Goal: Find specific page/section: Find specific page/section

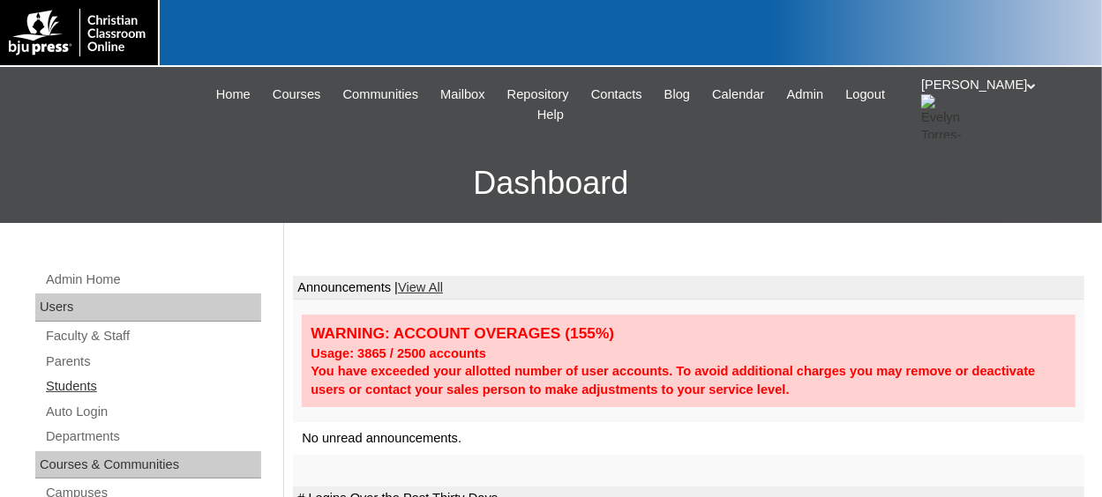
click at [72, 388] on link "Students" at bounding box center [152, 387] width 217 height 22
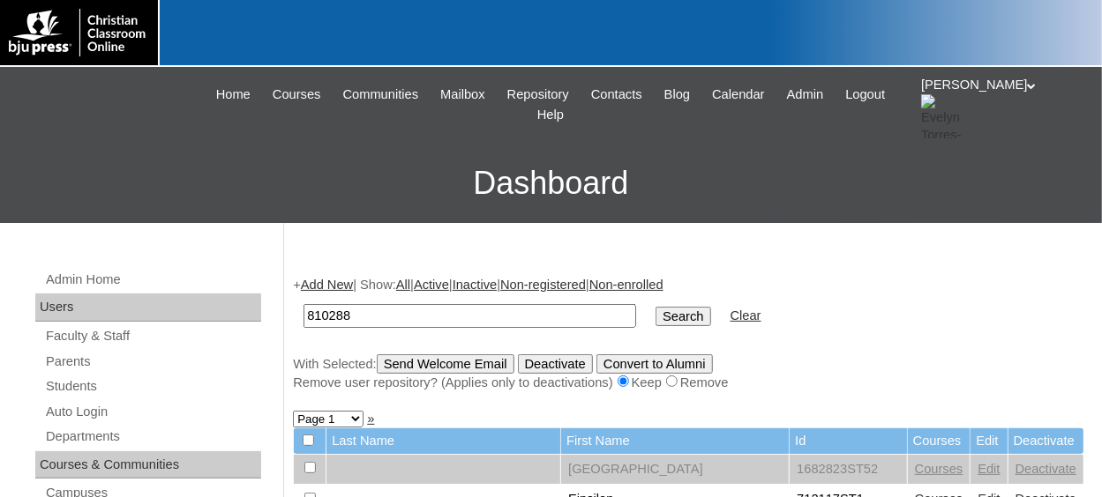
type input "810288"
click at [655, 314] on input "Search" at bounding box center [682, 316] width 55 height 19
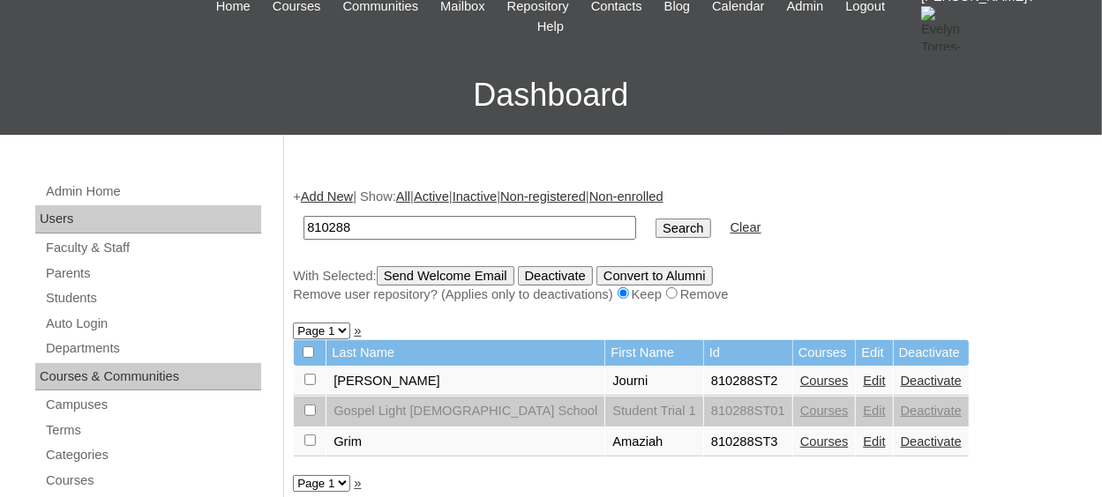
scroll to position [176, 0]
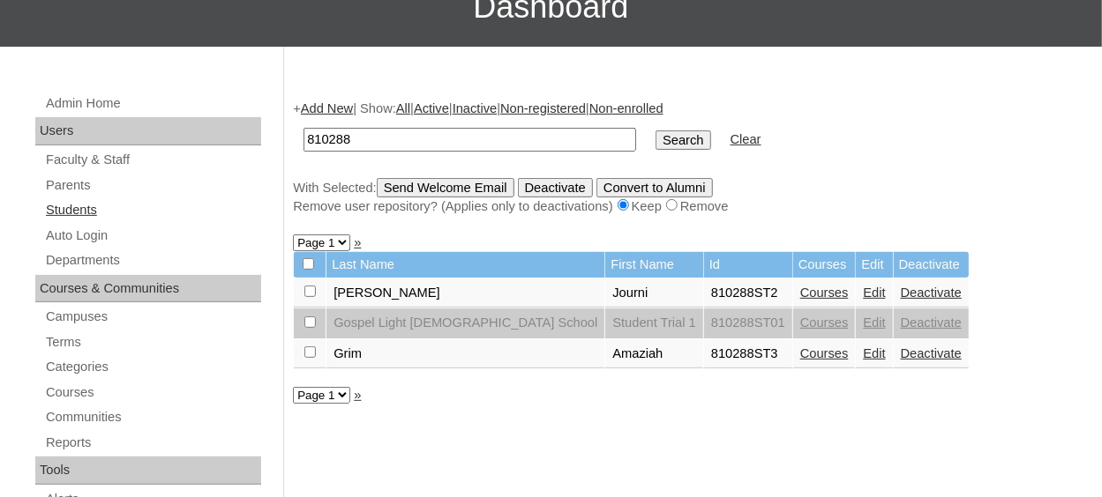
click at [75, 207] on link "Students" at bounding box center [152, 210] width 217 height 22
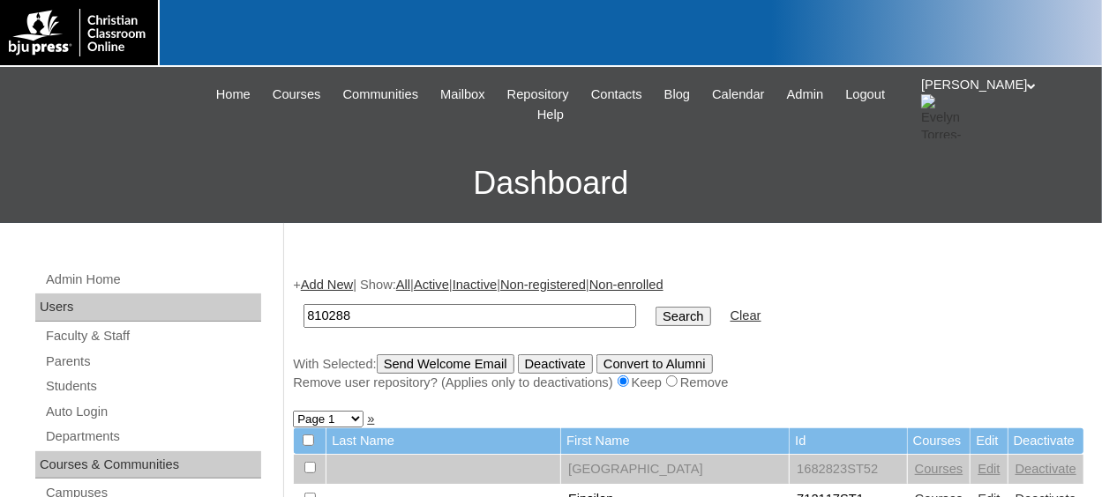
type input "810288"
click at [655, 310] on input "Search" at bounding box center [682, 316] width 55 height 19
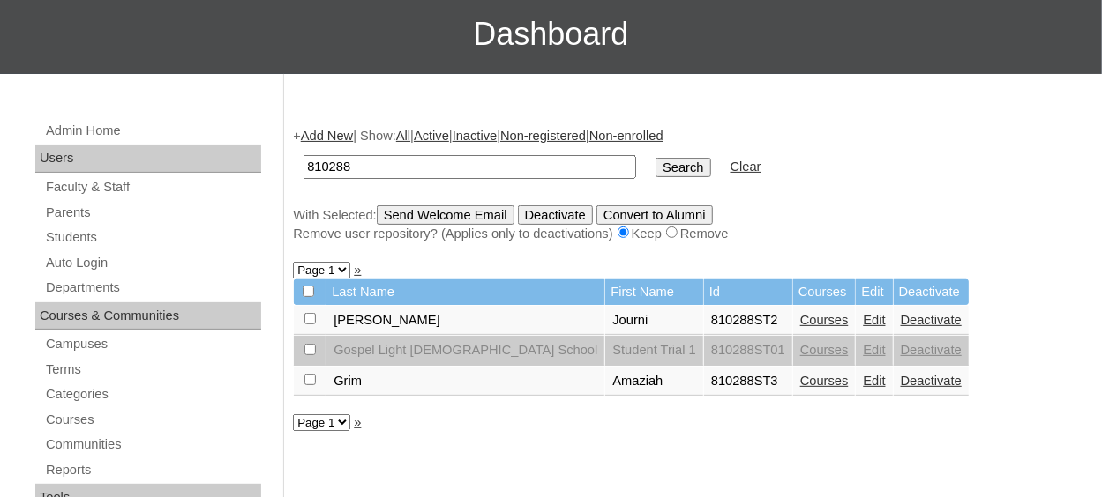
scroll to position [176, 0]
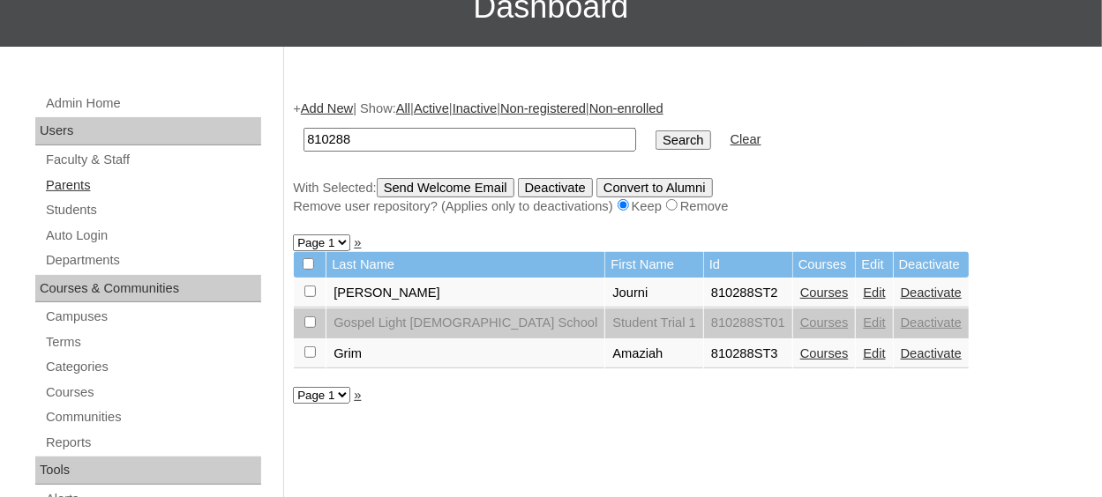
click at [85, 184] on link "Parents" at bounding box center [152, 186] width 217 height 22
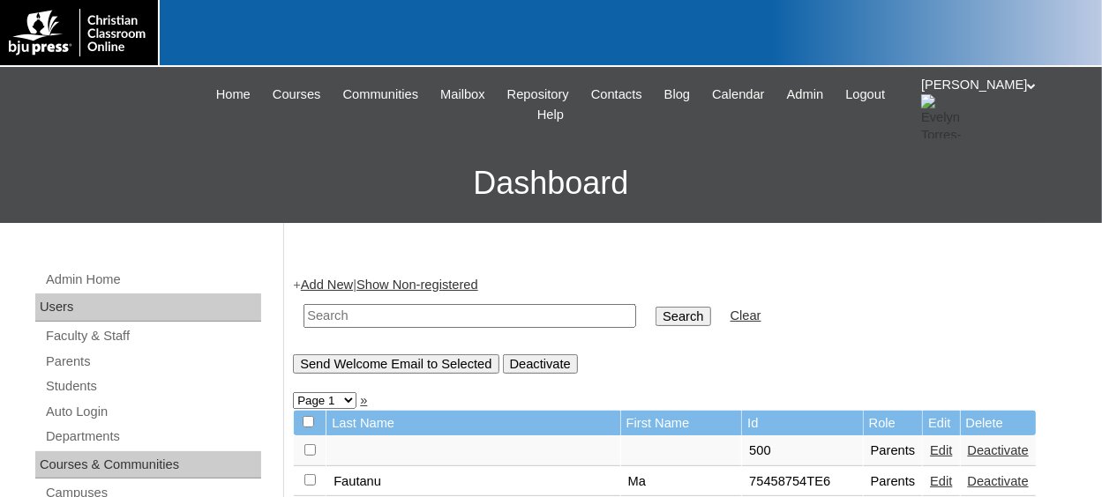
click at [346, 331] on td at bounding box center [470, 315] width 350 height 41
click at [349, 310] on input "text" at bounding box center [469, 316] width 332 height 24
paste input "#810288"
type input "810288"
click at [655, 322] on input "Search" at bounding box center [682, 316] width 55 height 19
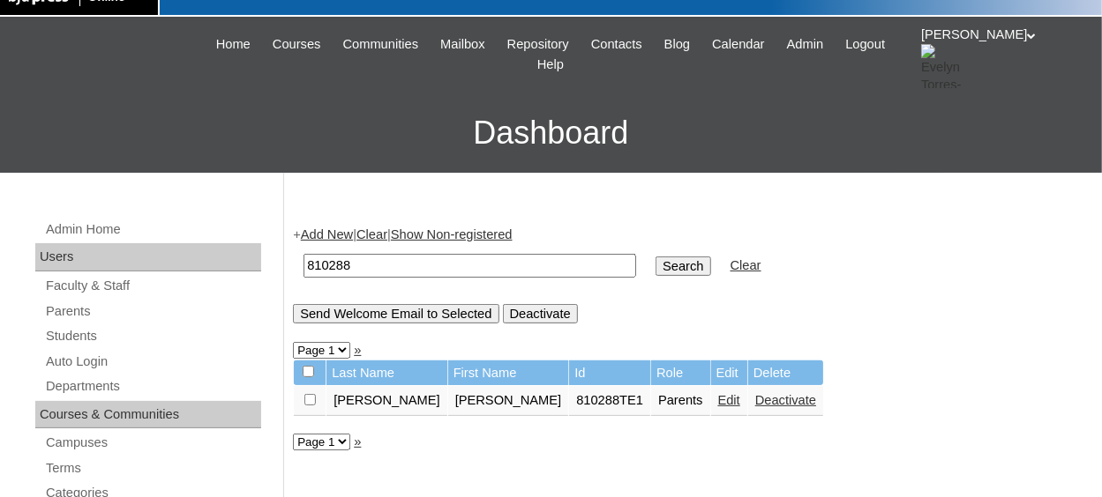
scroll to position [88, 0]
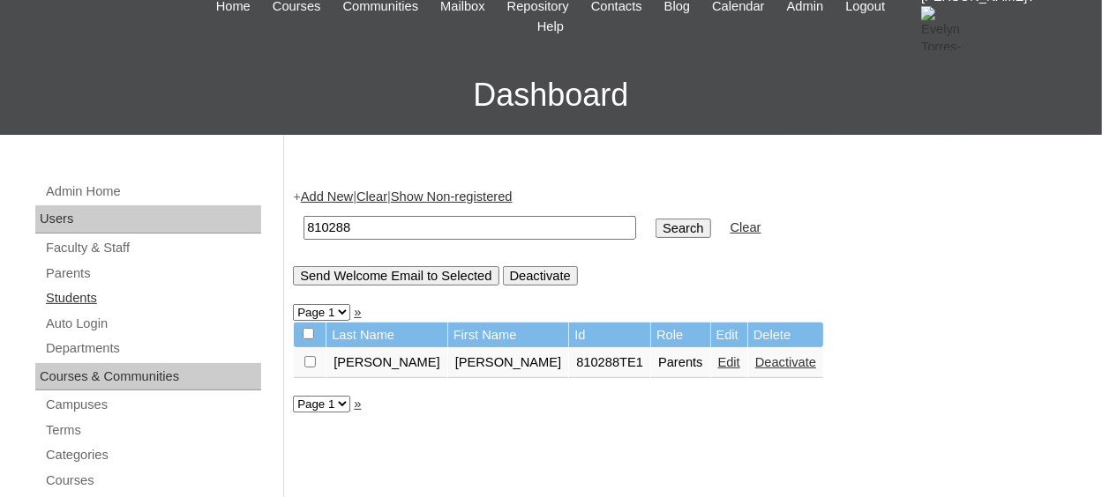
click at [74, 300] on link "Students" at bounding box center [152, 299] width 217 height 22
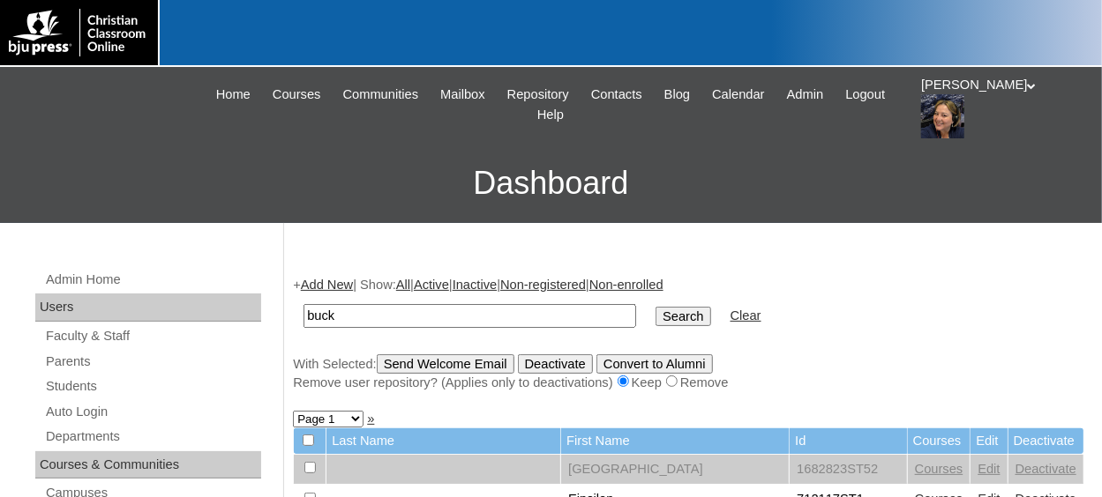
type input "buck"
click at [655, 307] on input "Search" at bounding box center [682, 316] width 55 height 19
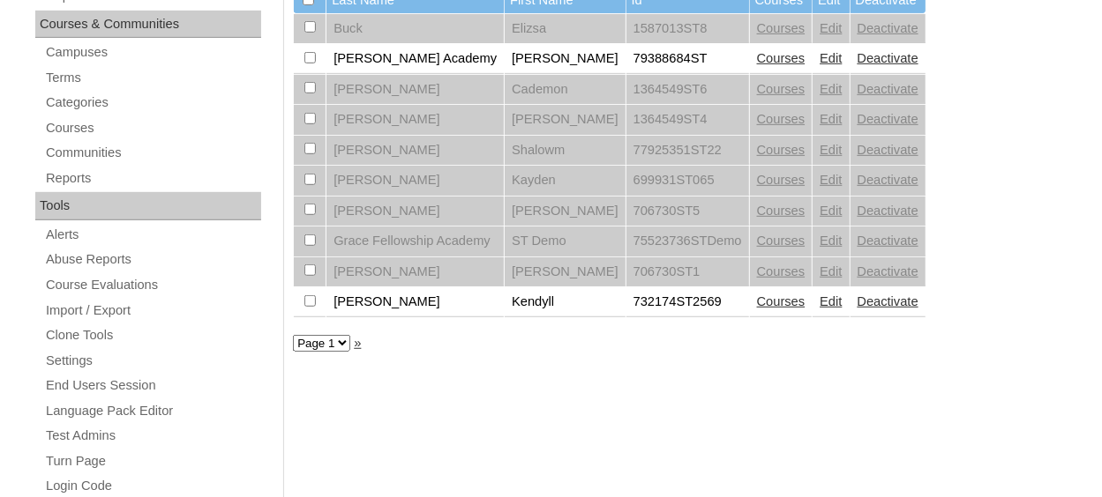
scroll to position [353, 0]
